Goal: Find specific page/section: Find specific page/section

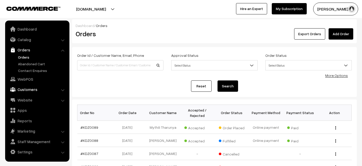
scroll to position [38, 0]
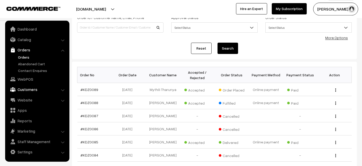
click at [28, 90] on link "Customers" at bounding box center [36, 89] width 61 height 9
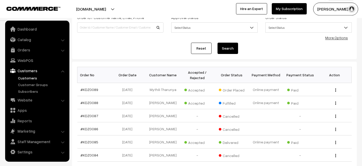
click at [28, 79] on link "Customers" at bounding box center [42, 77] width 51 height 5
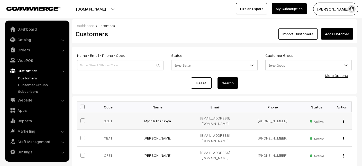
click at [344, 121] on div "view Edit Delete" at bounding box center [342, 120] width 13 height 5
click at [342, 119] on div "view Edit Delete" at bounding box center [342, 120] width 13 height 5
click at [344, 120] on div "view Edit Delete" at bounding box center [342, 120] width 13 height 5
click at [343, 120] on img "button" at bounding box center [343, 121] width 1 height 3
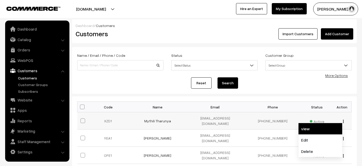
click at [311, 128] on link "view" at bounding box center [321, 128] width 44 height 11
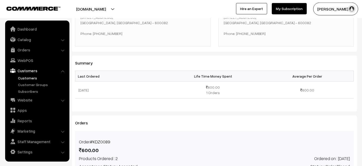
scroll to position [64, 0]
